Goal: Navigation & Orientation: Find specific page/section

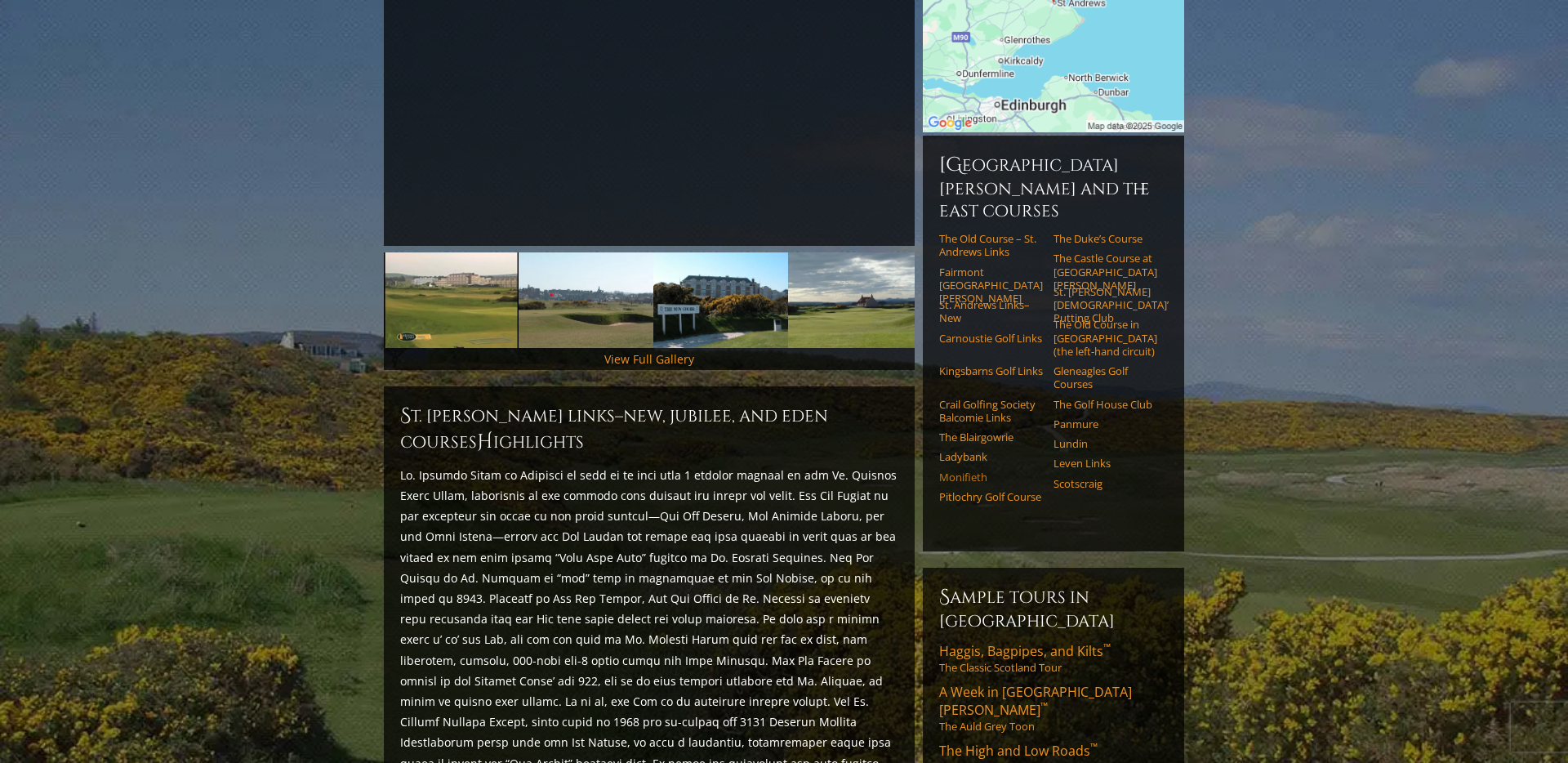
scroll to position [349, 0]
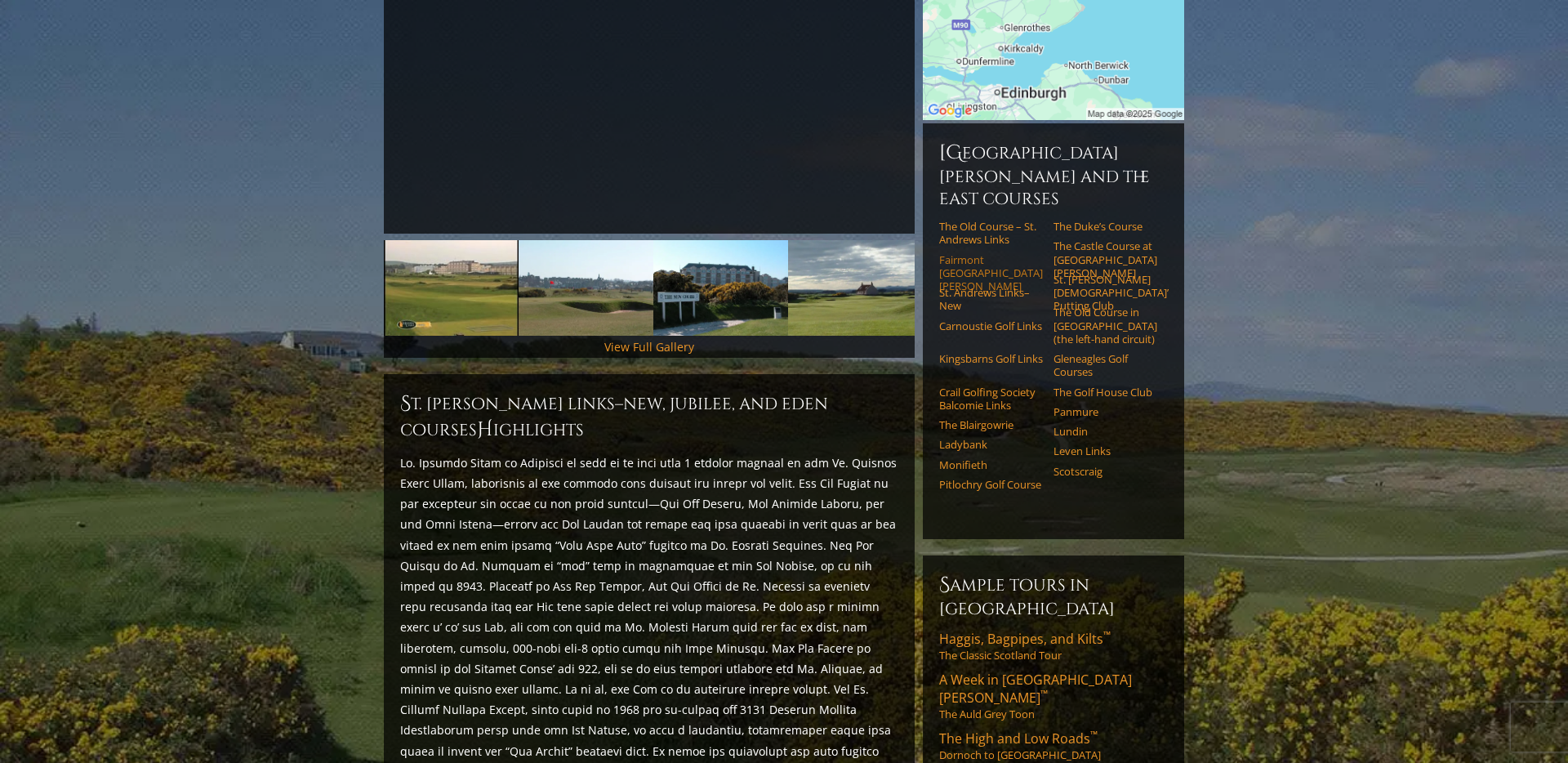
click at [971, 253] on link "Fairmont [GEOGRAPHIC_DATA][PERSON_NAME]" at bounding box center [991, 272] width 103 height 40
